Goal: Task Accomplishment & Management: Use online tool/utility

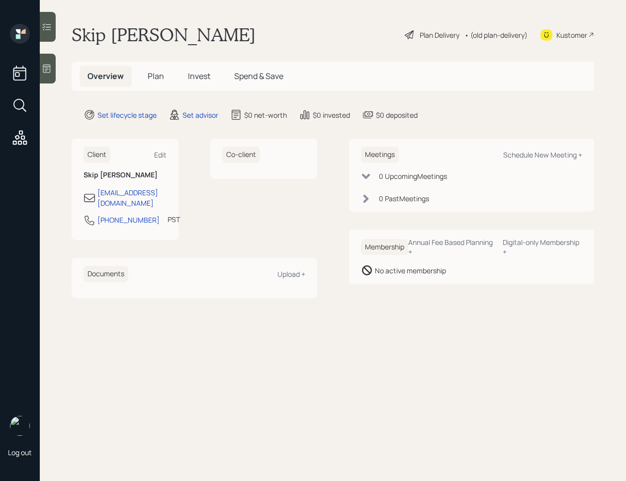
click at [559, 33] on div "Kustomer" at bounding box center [571, 35] width 31 height 10
click at [522, 156] on div "Schedule New Meeting +" at bounding box center [542, 154] width 79 height 9
select select "round-robin"
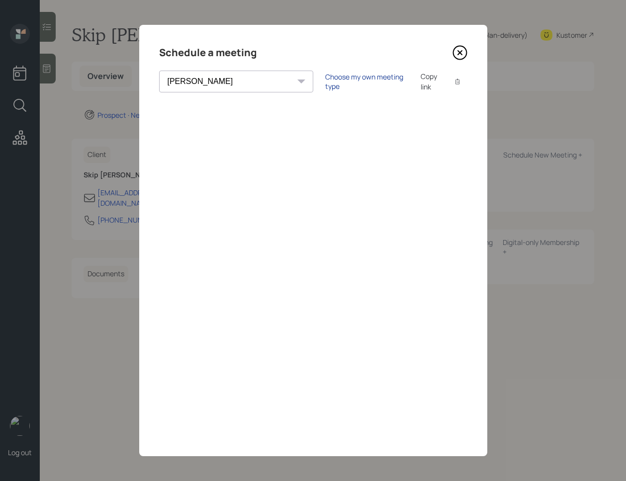
click at [325, 82] on div "Choose my own meeting type" at bounding box center [367, 81] width 84 height 19
click at [460, 50] on icon at bounding box center [459, 52] width 15 height 15
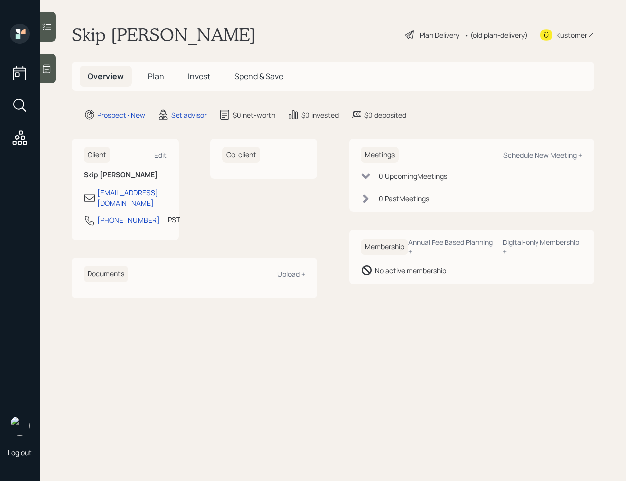
click at [60, 67] on main "Skip Daum Plan Delivery • (old plan-delivery) Kustomer Overview Plan Invest Spe…" at bounding box center [333, 240] width 586 height 481
click at [53, 67] on div at bounding box center [48, 69] width 16 height 30
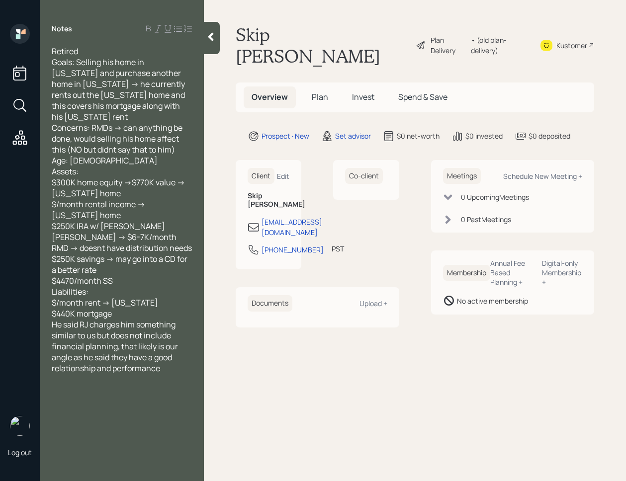
click at [215, 35] on icon at bounding box center [211, 37] width 10 height 10
